Goal: Find specific page/section: Find specific page/section

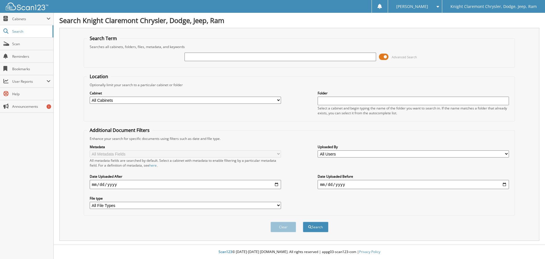
click at [222, 56] on input "text" at bounding box center [279, 57] width 191 height 9
type input "[PERSON_NAME]"
click at [303, 221] on button "Search" at bounding box center [316, 226] width 26 height 11
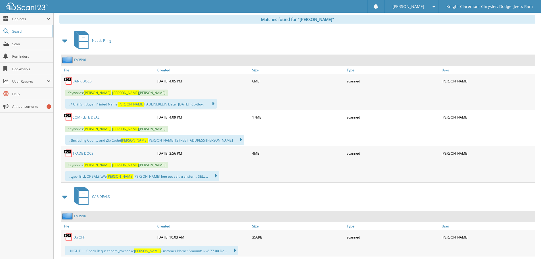
scroll to position [224, 0]
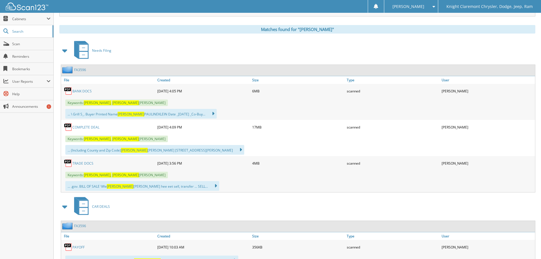
click at [81, 91] on link "BANK DOCS" at bounding box center [81, 91] width 19 height 5
click at [83, 91] on link "BANK DOCS" at bounding box center [81, 91] width 19 height 5
